Goal: Book appointment/travel/reservation

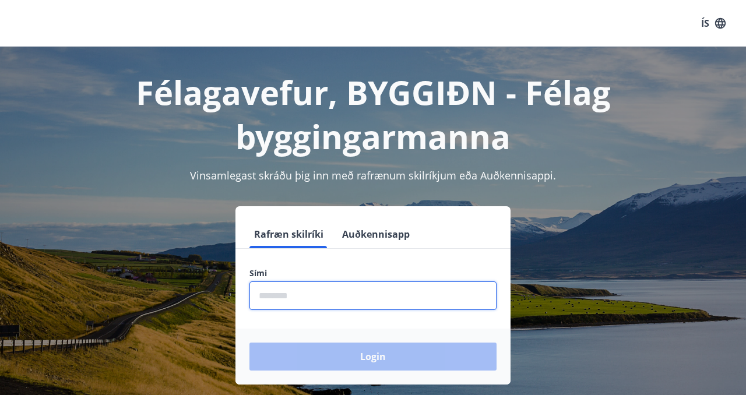
click at [308, 299] on input "phone" at bounding box center [372, 295] width 247 height 29
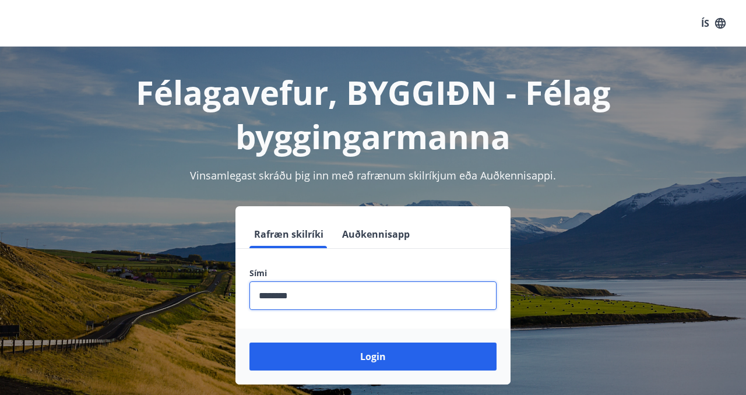
type input "********"
click at [249, 343] on button "Login" at bounding box center [372, 357] width 247 height 28
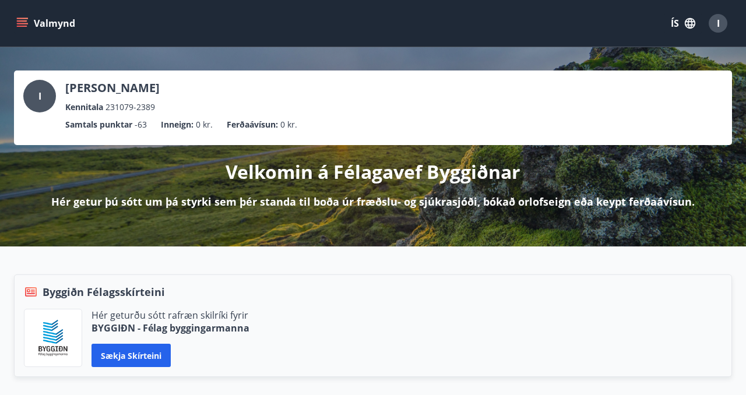
click at [40, 23] on button "Valmynd" at bounding box center [47, 23] width 66 height 21
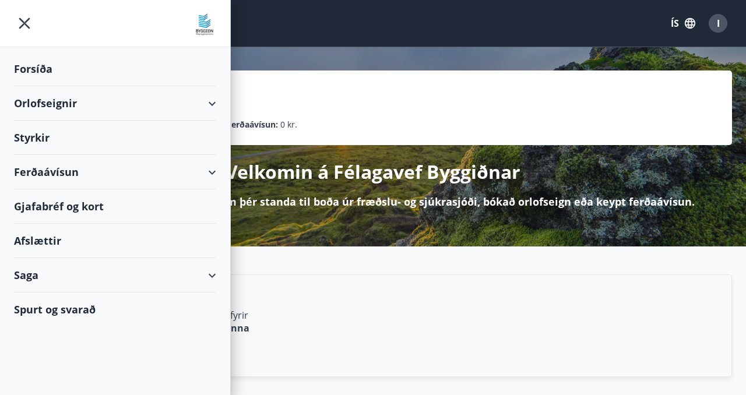
click at [65, 107] on div "Orlofseignir" at bounding box center [115, 103] width 202 height 34
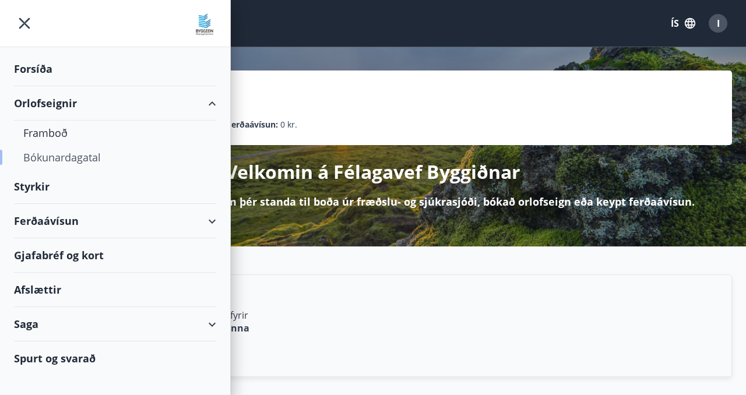
click at [59, 158] on div "Bókunardagatal" at bounding box center [114, 157] width 183 height 24
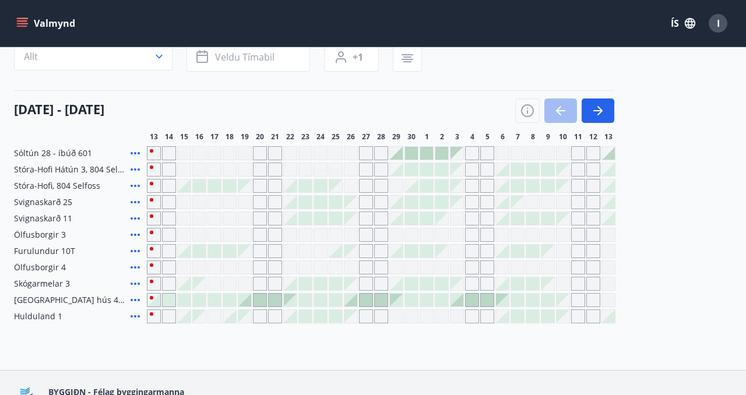
scroll to position [97, 0]
click at [600, 113] on icon "button" at bounding box center [599, 111] width 5 height 9
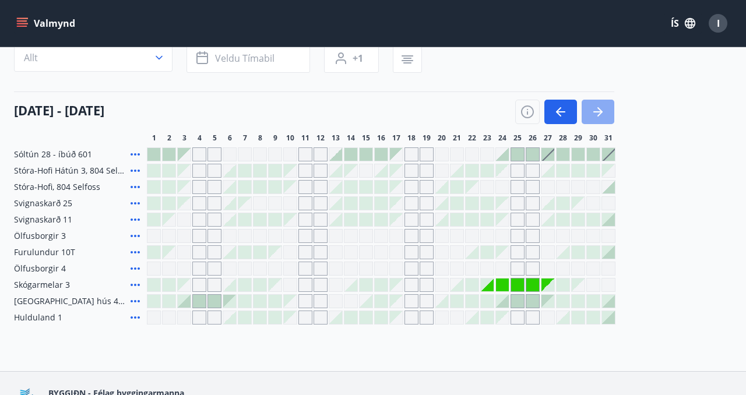
click at [600, 113] on icon "button" at bounding box center [599, 111] width 5 height 9
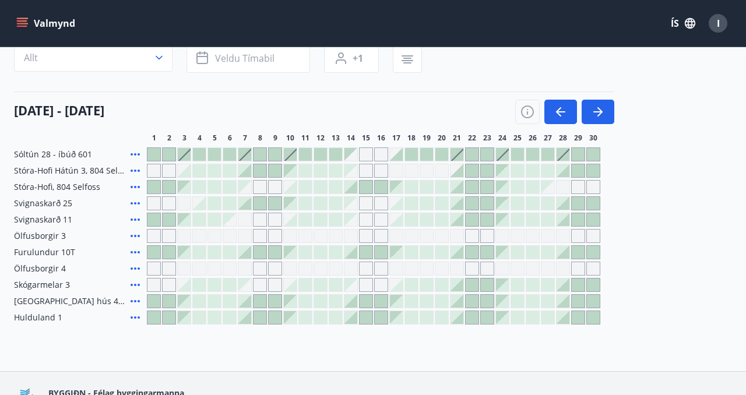
click at [198, 156] on div at bounding box center [199, 154] width 13 height 13
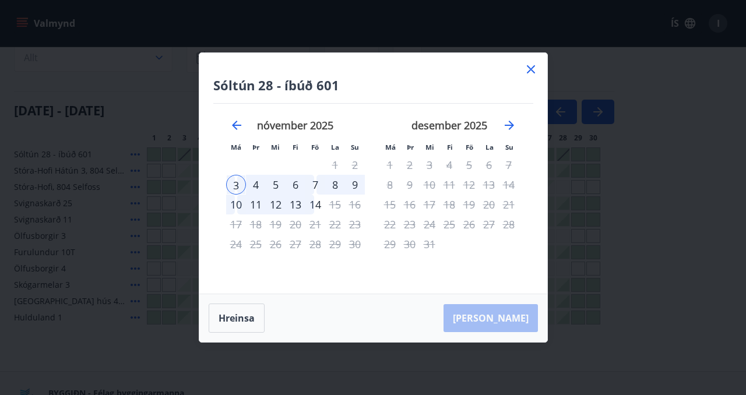
click at [256, 185] on div "4" at bounding box center [256, 185] width 20 height 20
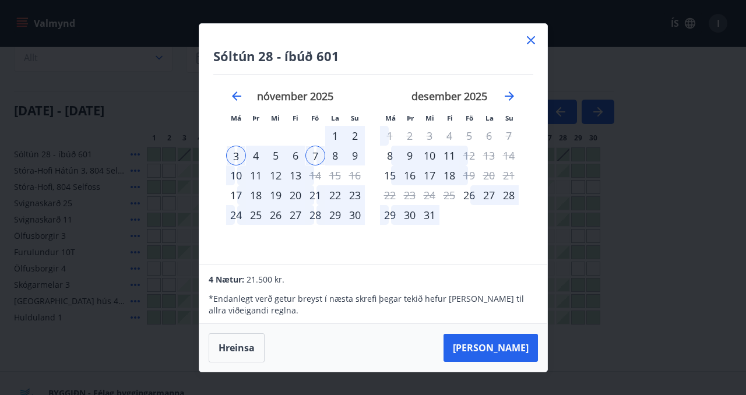
click at [257, 154] on div "4" at bounding box center [256, 156] width 20 height 20
click at [296, 155] on div "6" at bounding box center [295, 156] width 20 height 20
click at [259, 156] on div "4" at bounding box center [256, 156] width 20 height 20
click at [253, 154] on div "4" at bounding box center [256, 156] width 20 height 20
click at [257, 157] on div "4" at bounding box center [256, 156] width 20 height 20
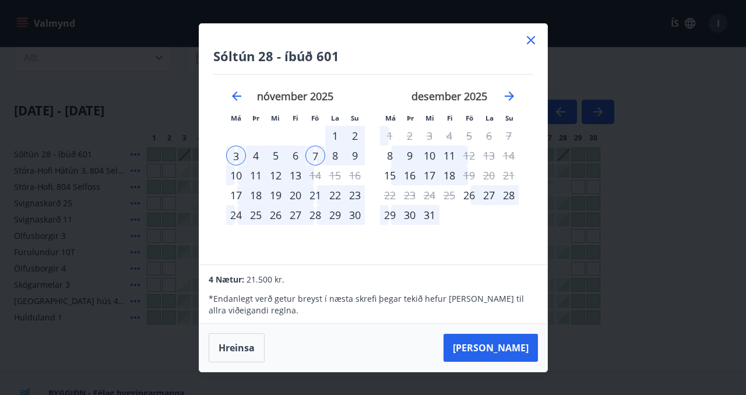
click at [257, 157] on div "4" at bounding box center [256, 156] width 20 height 20
click at [257, 156] on div "4" at bounding box center [256, 156] width 20 height 20
click at [257, 157] on div "4" at bounding box center [256, 156] width 20 height 20
click at [236, 94] on icon "Move backward to switch to the previous month." at bounding box center [237, 96] width 14 height 14
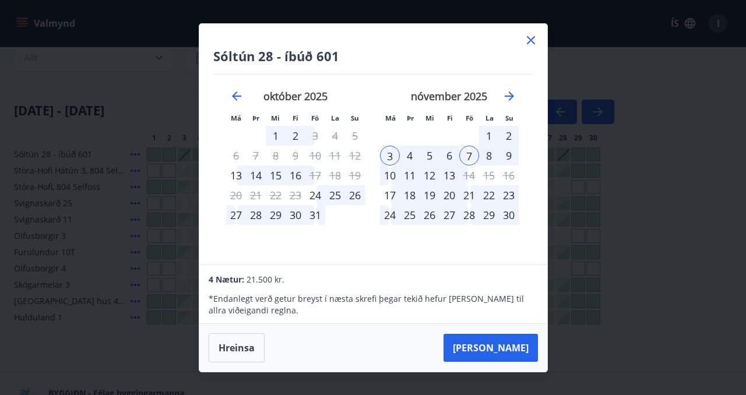
click at [411, 157] on div "4" at bounding box center [410, 156] width 20 height 20
click at [245, 355] on button "Hreinsa" at bounding box center [237, 347] width 56 height 29
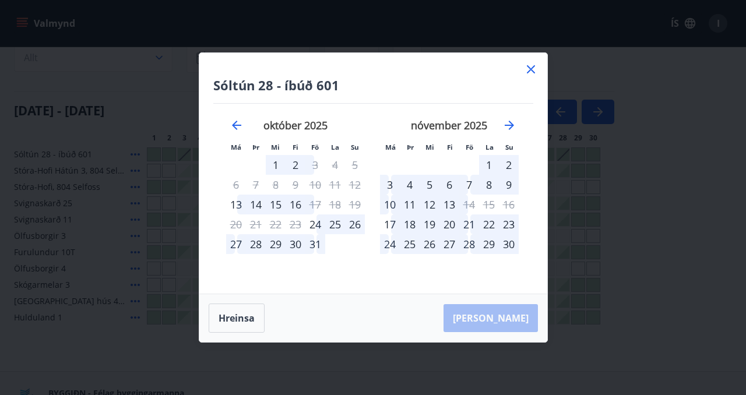
click at [409, 185] on div "4" at bounding box center [410, 185] width 20 height 20
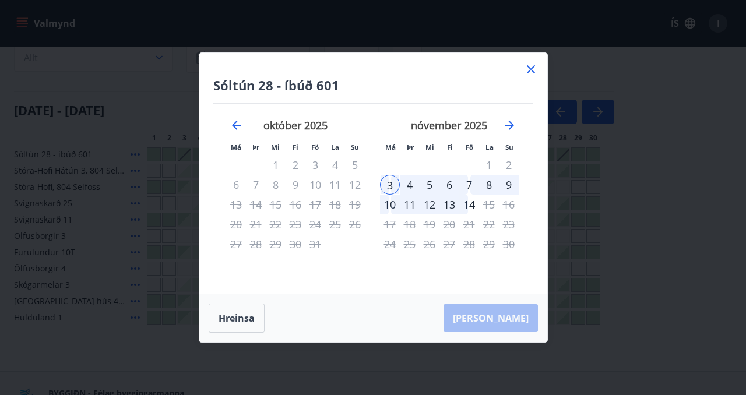
click at [471, 184] on div "7" at bounding box center [469, 185] width 20 height 20
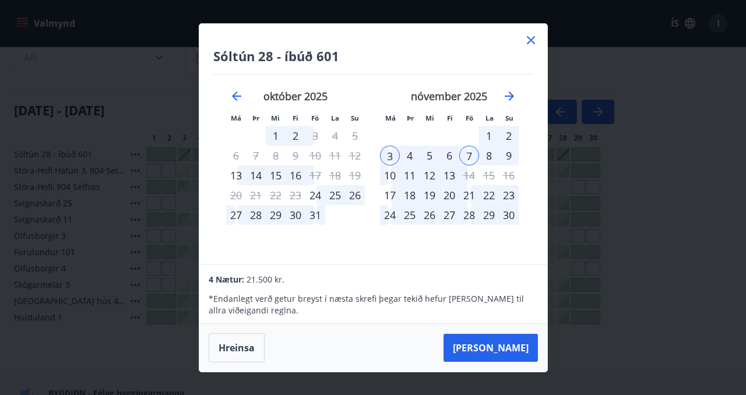
click at [104, 77] on div "Sóltún 28 - íbúð 601 Má Þr Mi Fi Fö La Su Má Þr Mi Fi Fö La Su [DATE] 1 2 3 4 5…" at bounding box center [373, 197] width 746 height 395
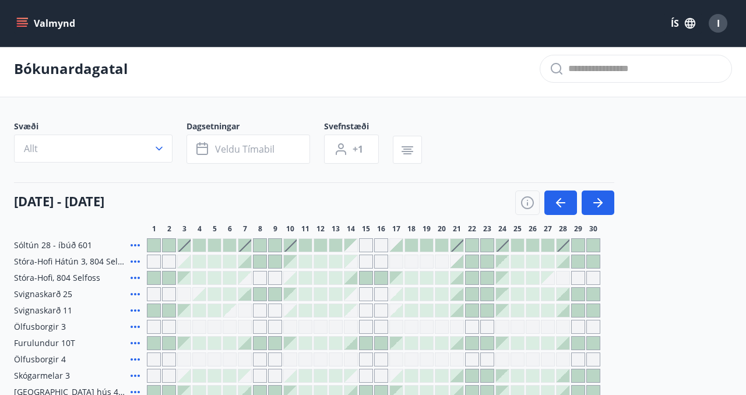
scroll to position [0, 0]
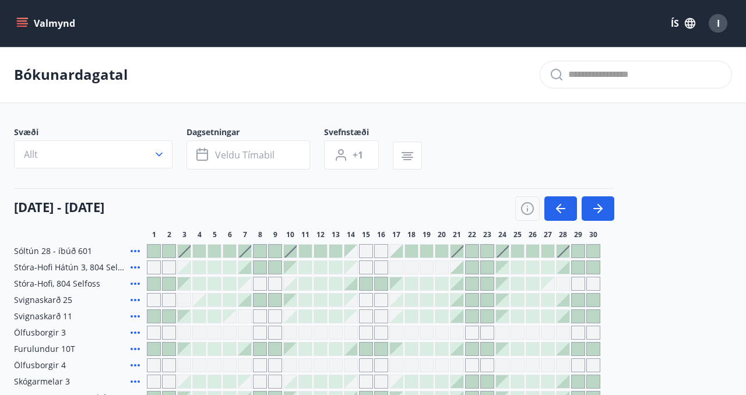
click at [21, 22] on icon "menu" at bounding box center [22, 23] width 12 height 12
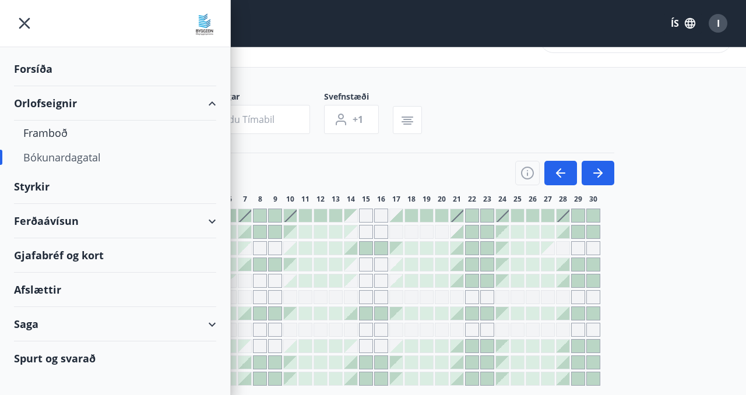
scroll to position [34, 0]
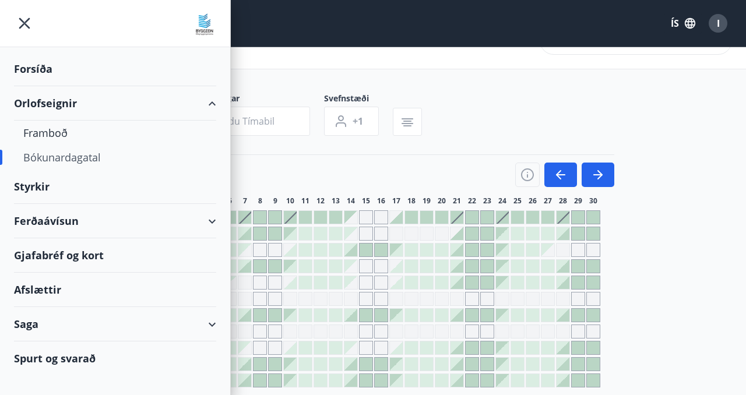
click at [55, 255] on div "Gjafabréf og kort" at bounding box center [115, 255] width 202 height 34
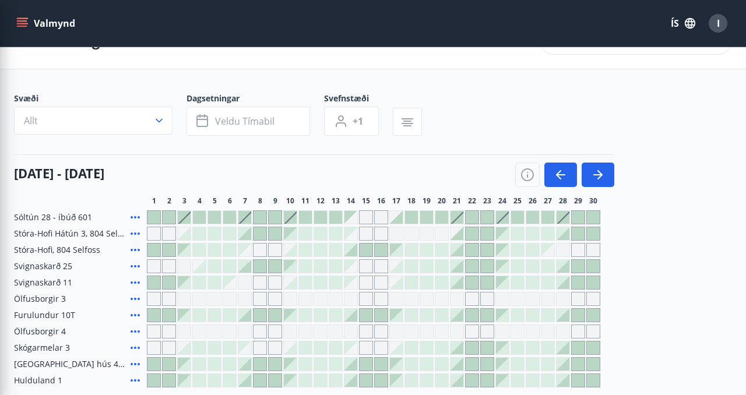
click at [571, 103] on div "Svæði Allt Dagsetningar Veldu tímabil Svefnstæði +1" at bounding box center [373, 117] width 718 height 48
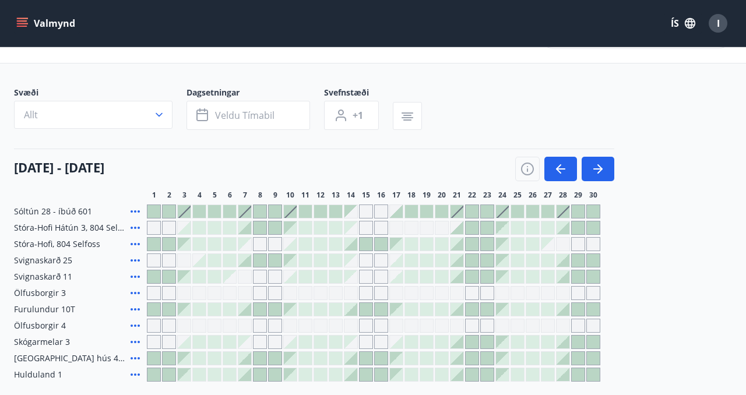
scroll to position [42, 0]
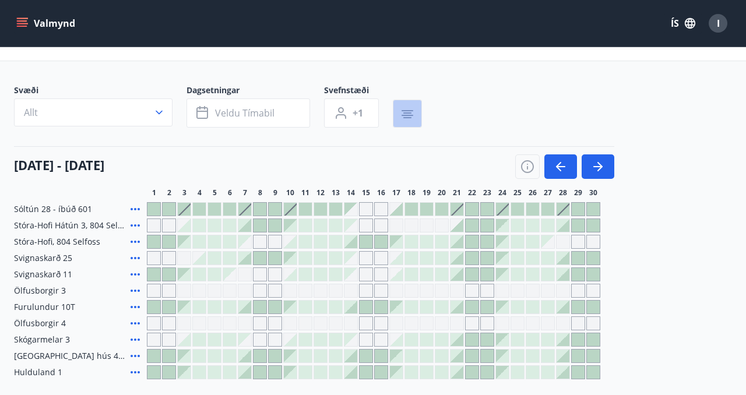
click at [405, 112] on icon "button" at bounding box center [407, 112] width 8 height 1
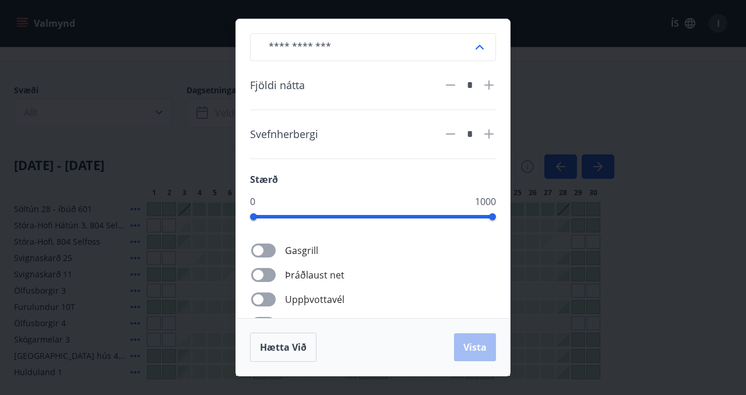
click at [489, 86] on icon at bounding box center [489, 85] width 14 height 14
type input "*"
click at [487, 135] on icon at bounding box center [489, 134] width 14 height 14
type input "*"
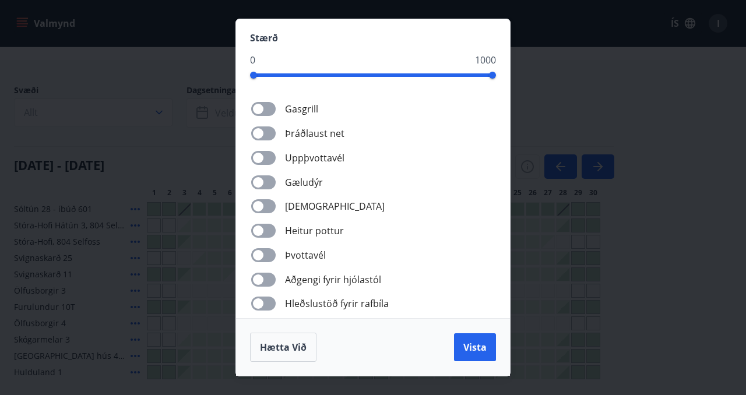
scroll to position [157, 0]
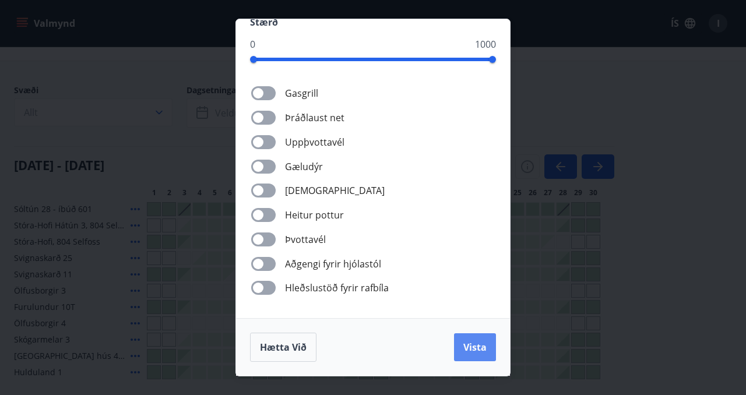
click at [468, 348] on span "Vista" at bounding box center [474, 347] width 23 height 13
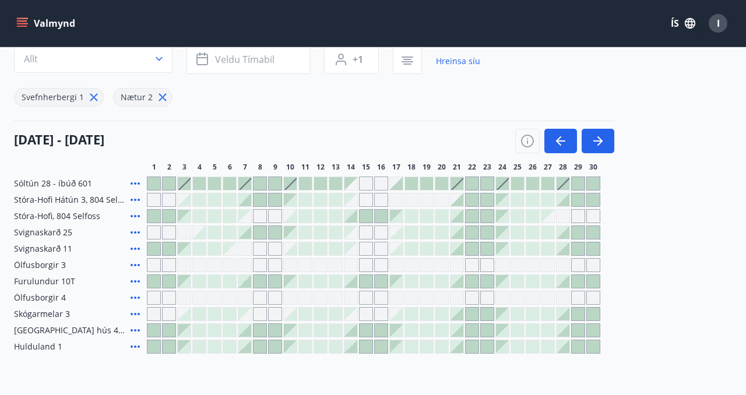
scroll to position [100, 0]
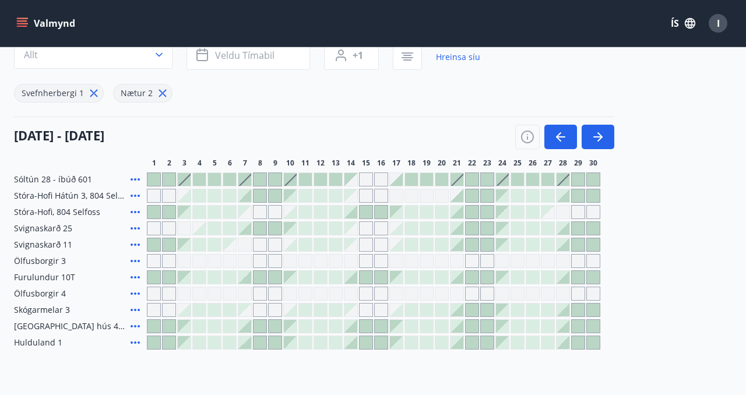
click at [200, 178] on div at bounding box center [199, 179] width 13 height 13
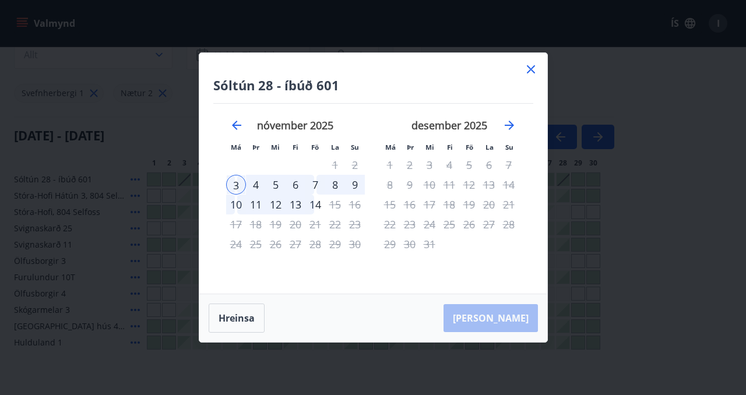
click at [531, 68] on icon at bounding box center [531, 69] width 8 height 8
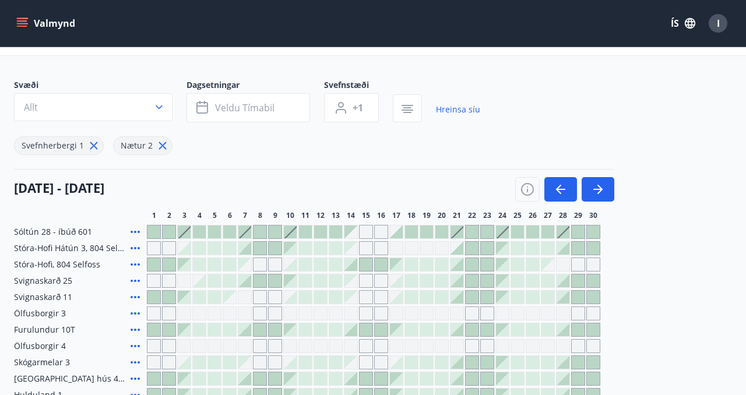
scroll to position [0, 0]
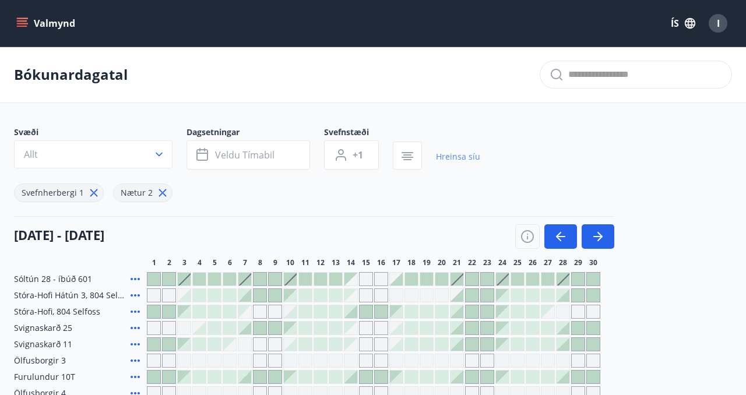
click at [446, 157] on link "Hreinsa síu" at bounding box center [458, 157] width 44 height 26
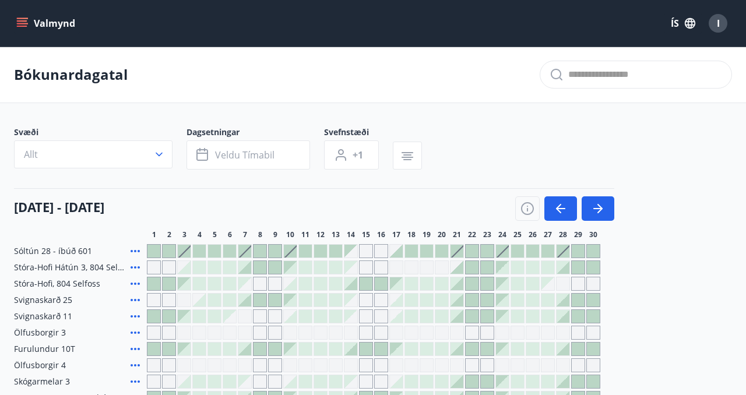
type input "*"
click at [160, 153] on icon "button" at bounding box center [159, 155] width 12 height 12
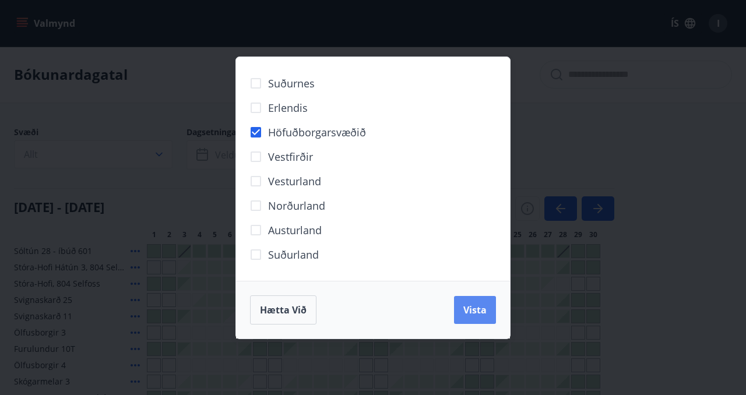
click at [475, 311] on span "Vista" at bounding box center [474, 309] width 23 height 13
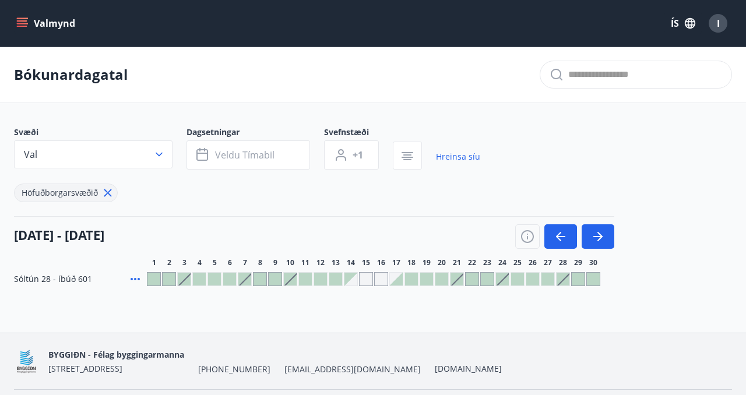
click at [19, 19] on icon "menu" at bounding box center [22, 23] width 12 height 12
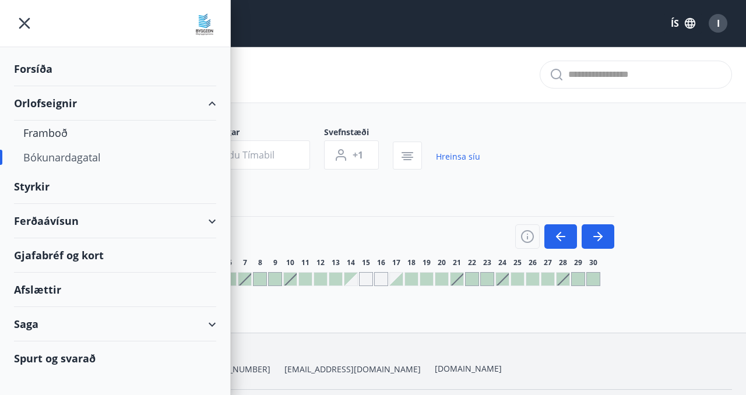
click at [211, 223] on div "Ferðaávísun" at bounding box center [115, 221] width 202 height 34
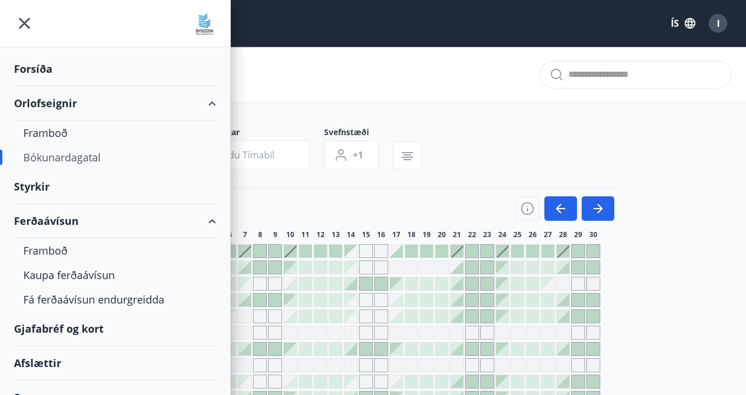
click at [296, 193] on div "[DATE] - [DATE]" at bounding box center [314, 204] width 600 height 33
